Goal: Task Accomplishment & Management: Complete application form

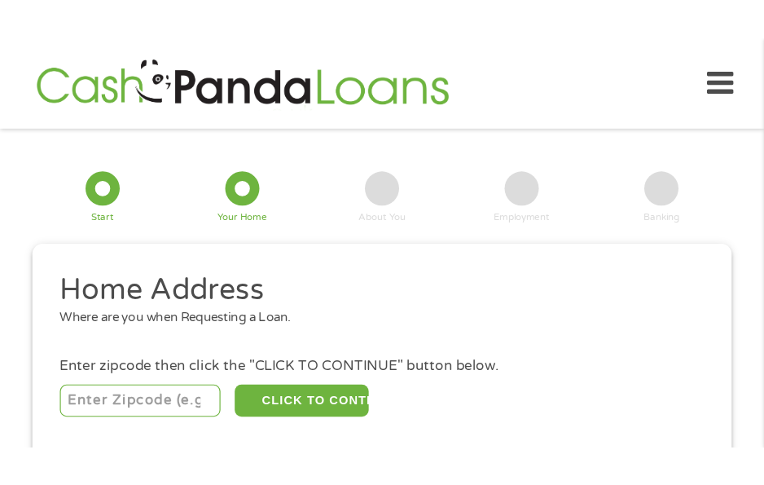
scroll to position [21, 0]
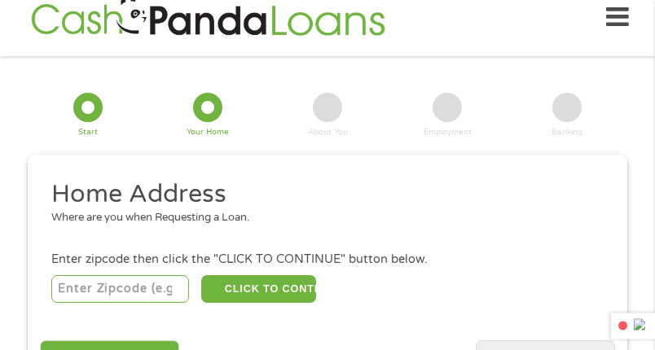
click at [119, 288] on input "number" at bounding box center [120, 289] width 139 height 28
type input "65738"
select select "[US_STATE]"
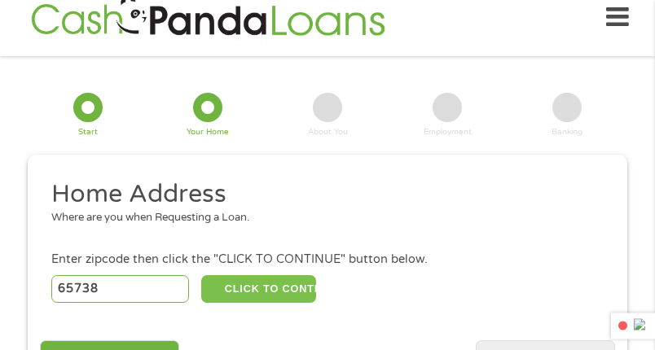
click at [289, 290] on button "CLICK TO CONTINUE" at bounding box center [258, 289] width 115 height 28
type input "65738"
type input "Republic"
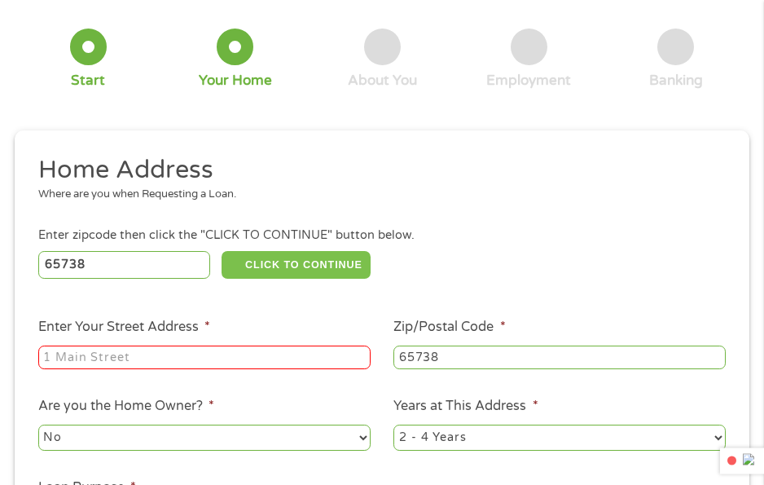
scroll to position [184, 0]
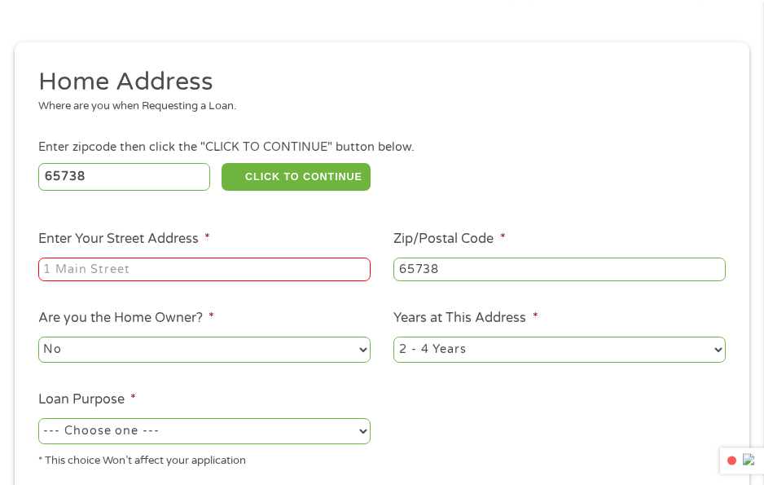
click at [236, 281] on input "Enter Your Street Address *" at bounding box center [204, 269] width 332 height 24
type input "[STREET_ADDRESS][PERSON_NAME]"
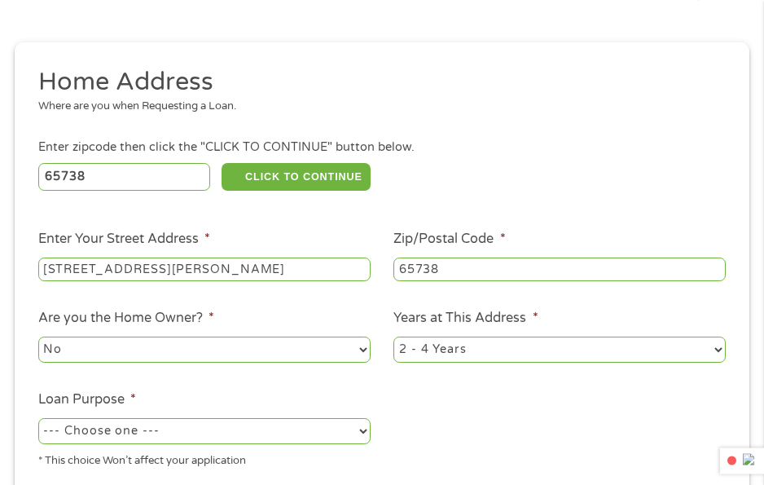
click at [332, 358] on select "No Yes" at bounding box center [204, 349] width 332 height 26
click at [497, 412] on ul "Home Address Where are you when Requesting a Loan. Enter zipcode then click the…" at bounding box center [381, 273] width 711 height 415
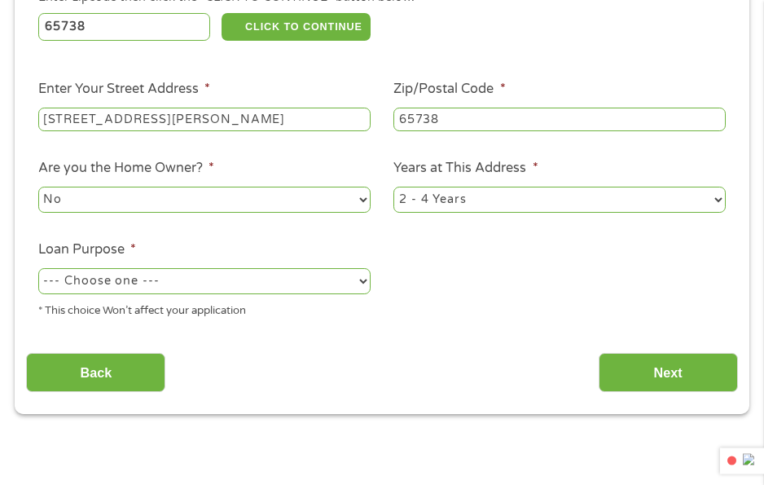
scroll to position [347, 0]
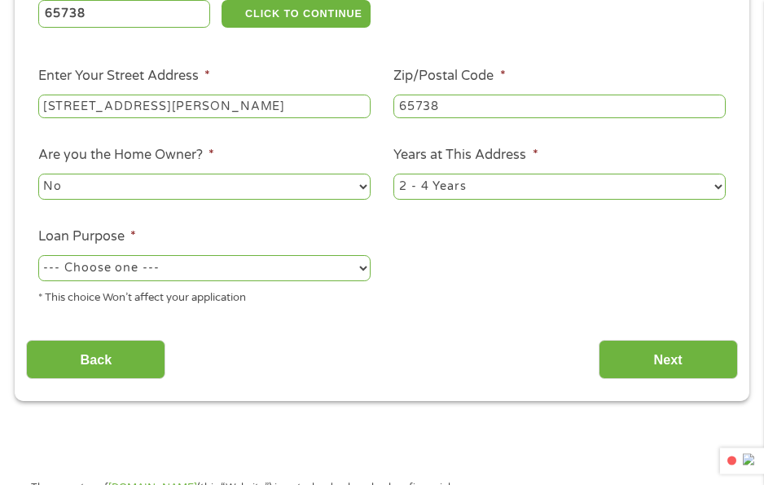
click at [271, 268] on select "--- Choose one --- Pay Bills Debt Consolidation Home Improvement Major Purchase…" at bounding box center [204, 268] width 332 height 26
select select "shorttermcash"
click at [38, 255] on select "--- Choose one --- Pay Bills Debt Consolidation Home Improvement Major Purchase…" at bounding box center [204, 268] width 332 height 26
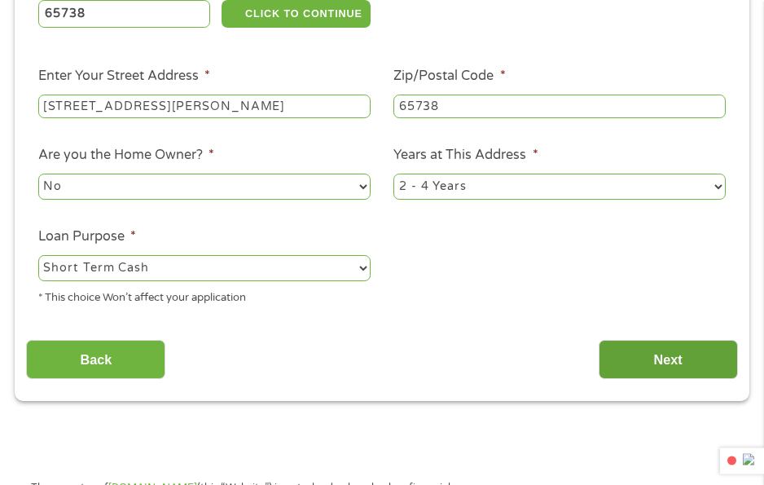
click at [640, 366] on input "Next" at bounding box center [668, 360] width 139 height 40
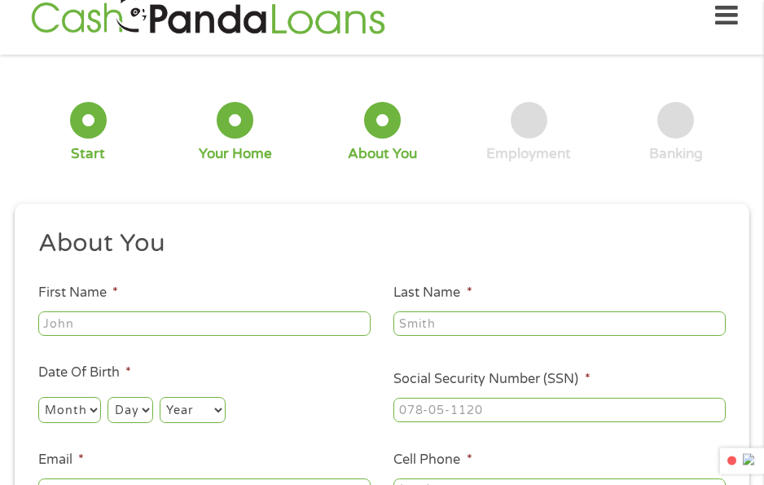
scroll to position [8, 0]
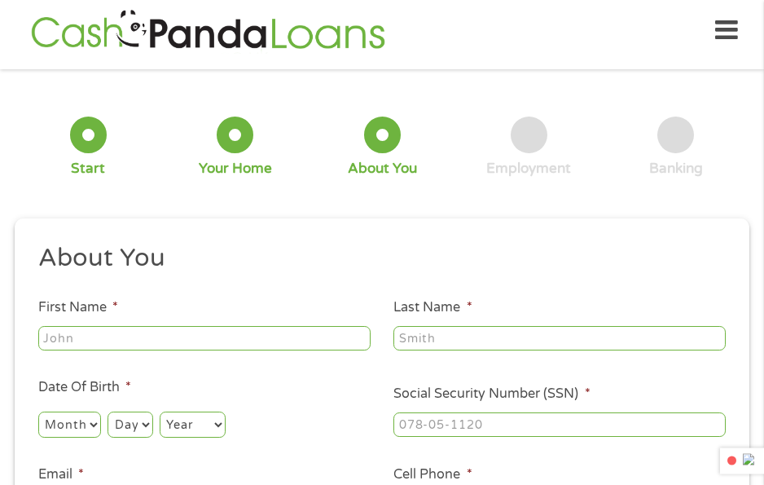
click at [99, 336] on input "First Name *" at bounding box center [204, 338] width 332 height 24
type input "[PERSON_NAME]"
type input "[EMAIL_ADDRESS][DOMAIN_NAME]"
type input "[PHONE_NUMBER]"
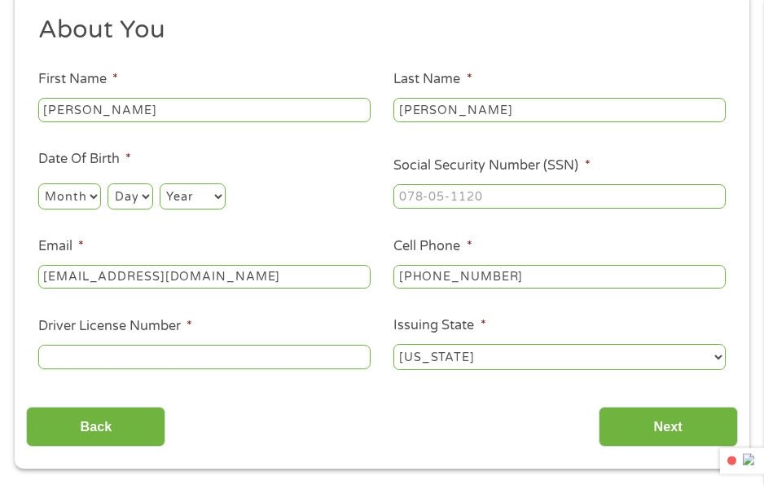
scroll to position [244, 0]
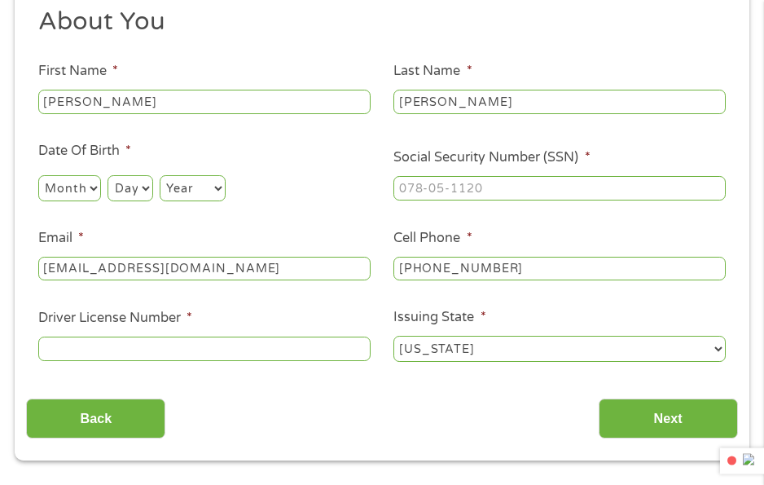
click at [84, 181] on select "Month 1 2 3 4 5 6 7 8 9 10 11 12" at bounding box center [69, 188] width 63 height 26
select select "3"
click at [38, 175] on select "Month 1 2 3 4 5 6 7 8 9 10 11 12" at bounding box center [69, 188] width 63 height 26
click at [148, 186] on select "Day 1 2 3 4 5 6 7 8 9 10 11 12 13 14 15 16 17 18 19 20 21 22 23 24 25 26 27 28 …" at bounding box center [130, 188] width 45 height 26
select select "16"
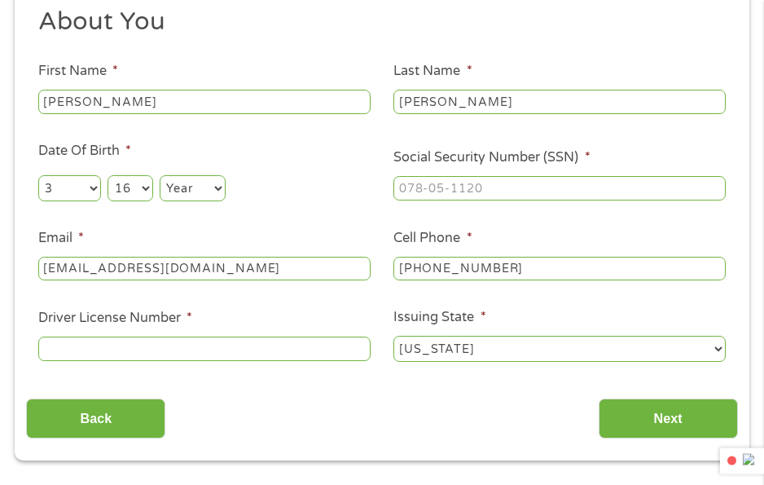
click at [108, 175] on select "Day 1 2 3 4 5 6 7 8 9 10 11 12 13 14 15 16 17 18 19 20 21 22 23 24 25 26 27 28 …" at bounding box center [130, 188] width 45 height 26
click at [196, 188] on select "Year [DATE] 2006 2005 2004 2003 2002 2001 2000 1999 1998 1997 1996 1995 1994 19…" at bounding box center [193, 188] width 66 height 26
select select "1987"
click at [160, 175] on select "Year [DATE] 2006 2005 2004 2003 2002 2001 2000 1999 1998 1997 1996 1995 1994 19…" at bounding box center [193, 188] width 66 height 26
click at [495, 185] on input "___-__-____" at bounding box center [560, 188] width 332 height 24
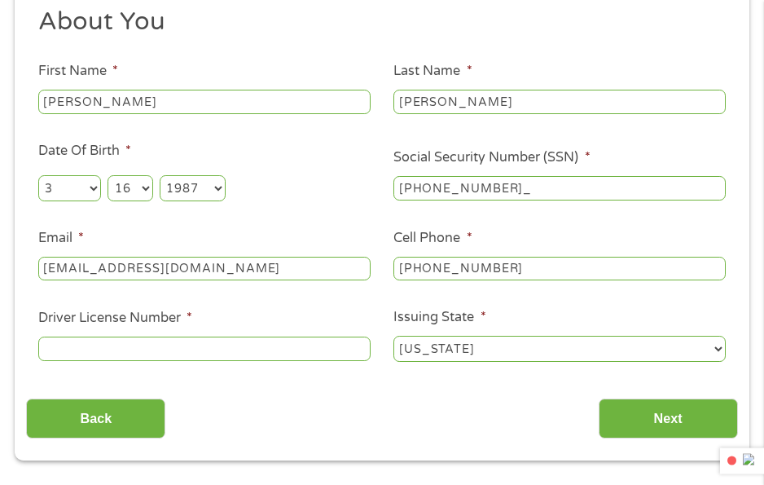
type input "491-06-6268"
click at [169, 351] on input "Driver License Number *" at bounding box center [204, 348] width 332 height 24
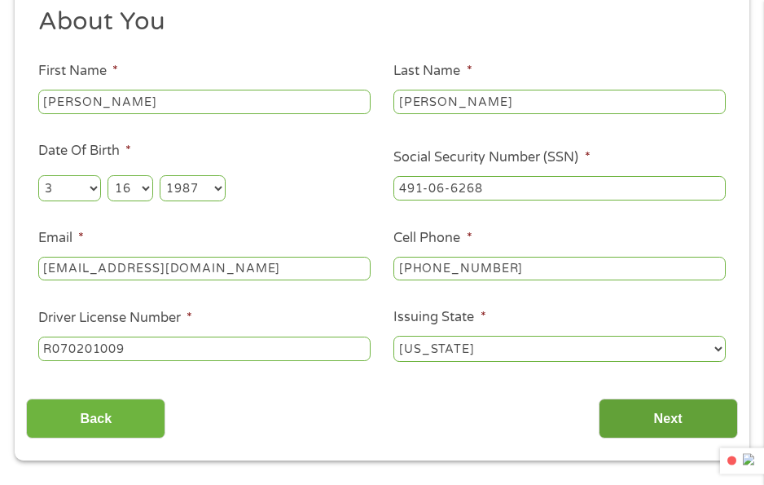
type input "R070201009"
click at [676, 410] on input "Next" at bounding box center [668, 418] width 139 height 40
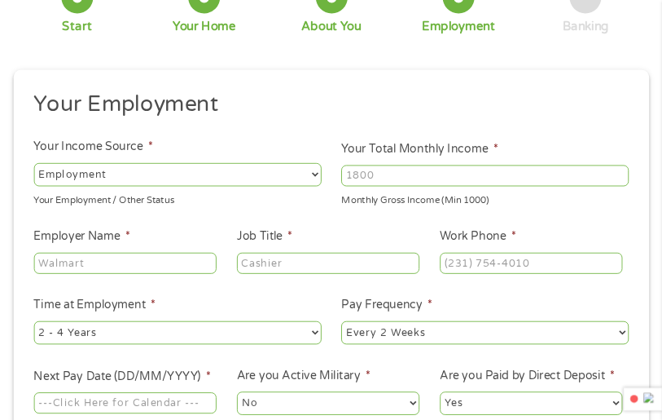
scroll to position [0, 0]
